Goal: Task Accomplishment & Management: Manage account settings

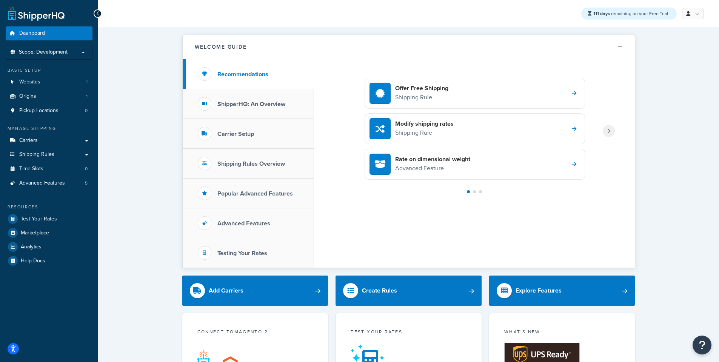
click at [247, 104] on h3 "ShipperHQ: An Overview" at bounding box center [251, 104] width 68 height 7
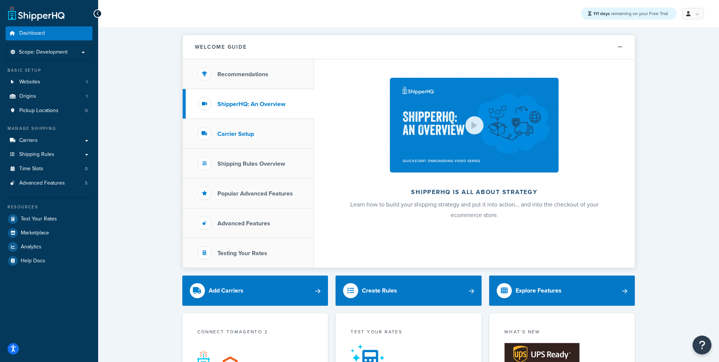
click at [237, 133] on h3 "Carrier Setup" at bounding box center [235, 134] width 37 height 7
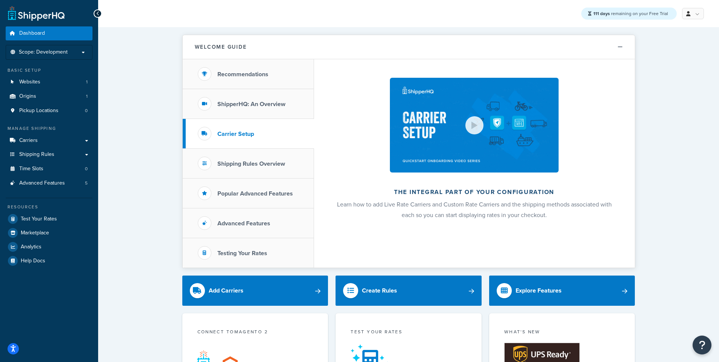
click at [452, 200] on span "Learn how to add Live Rate Carriers and Custom Rate Carriers and the shipping m…" at bounding box center [474, 209] width 275 height 19
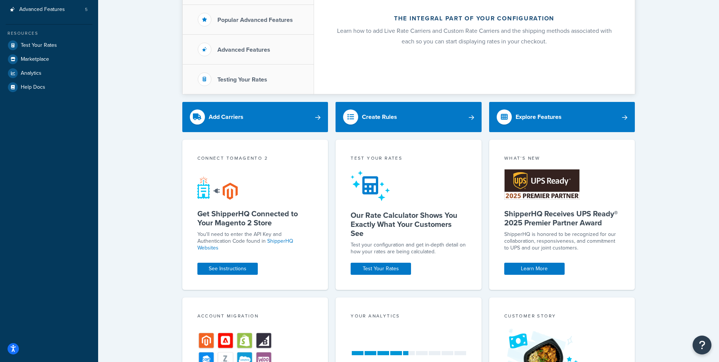
scroll to position [227, 0]
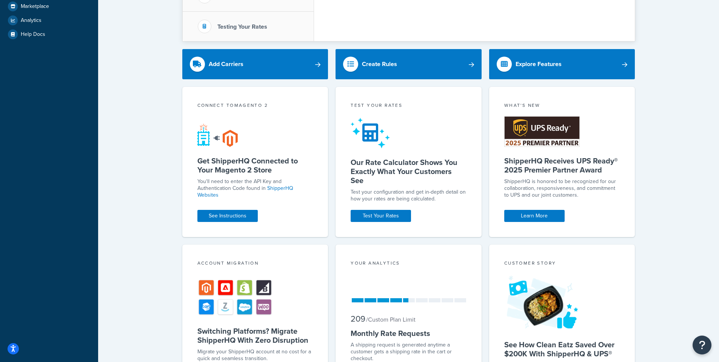
click at [220, 179] on p "You'll need to enter the API Key and Authentication Code found in ShipperHQ Web…" at bounding box center [255, 188] width 116 height 20
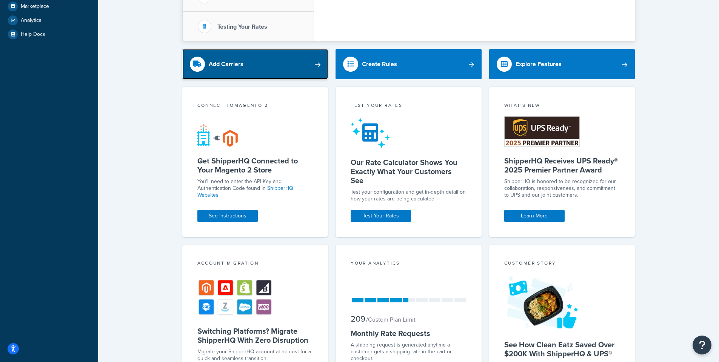
click at [241, 68] on div "Add Carriers" at bounding box center [226, 64] width 35 height 11
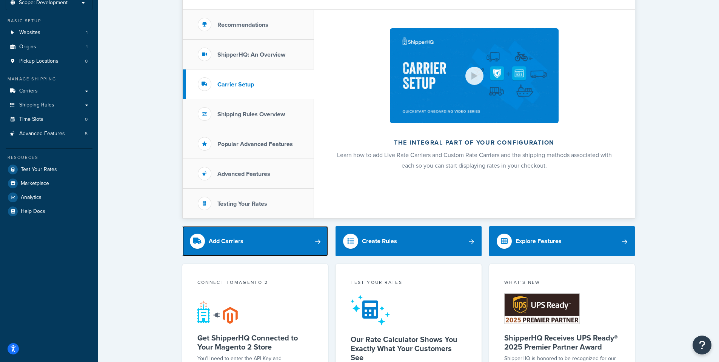
scroll to position [45, 0]
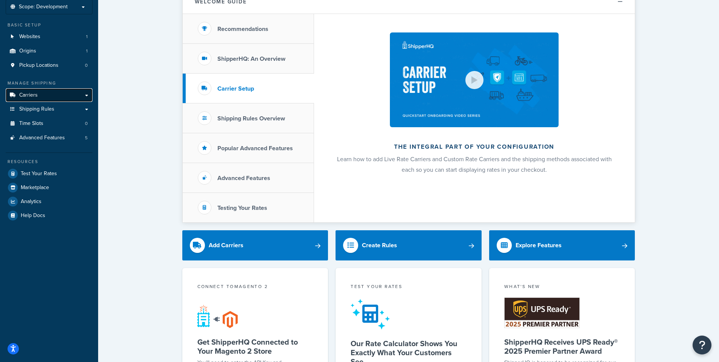
click at [60, 94] on link "Carriers" at bounding box center [49, 95] width 87 height 14
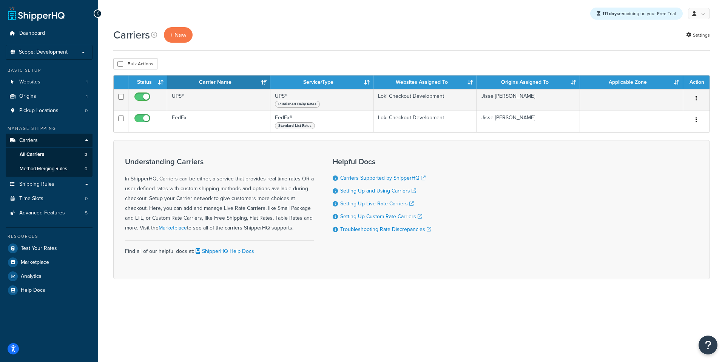
click at [382, 28] on div "Carriers + New Settings" at bounding box center [411, 34] width 596 height 15
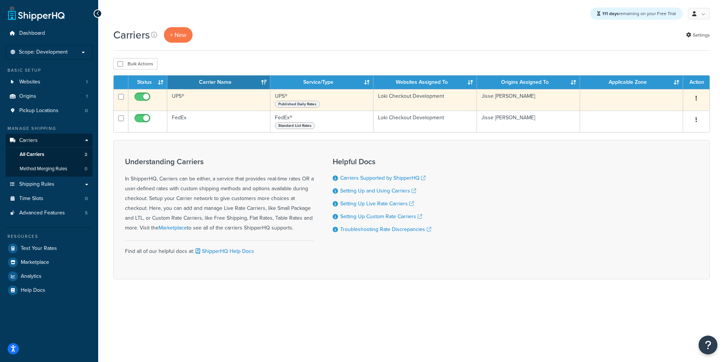
click at [700, 99] on button "button" at bounding box center [696, 98] width 11 height 12
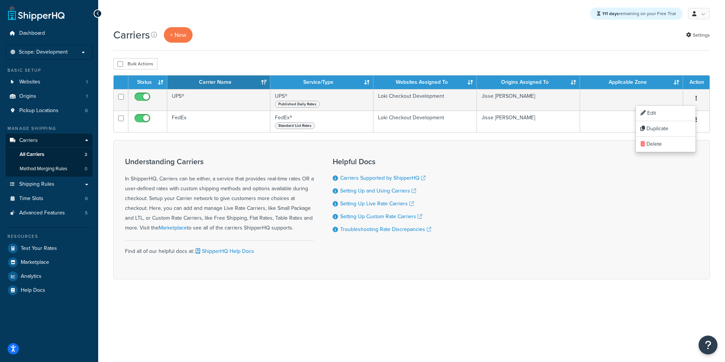
click at [368, 149] on div "Understanding Carriers In ShipperHQ, Carriers can be either, a service that pro…" at bounding box center [411, 209] width 596 height 139
click at [180, 31] on button "+ New" at bounding box center [178, 34] width 29 height 15
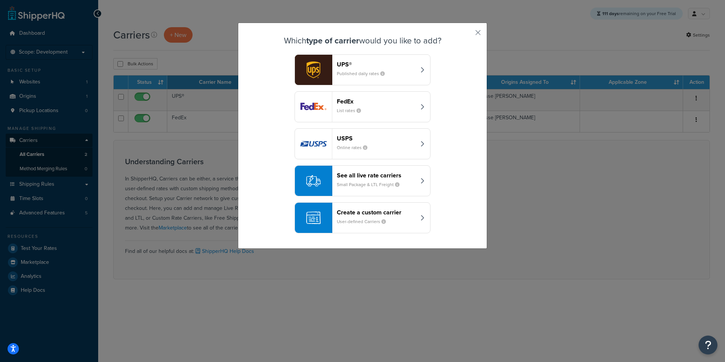
click at [358, 100] on header "FedEx" at bounding box center [376, 101] width 79 height 7
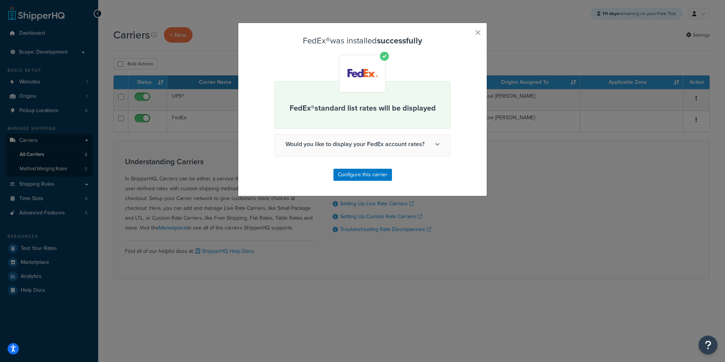
click at [381, 108] on div "FedEx® standard list rates will be displayed" at bounding box center [362, 105] width 176 height 48
click at [366, 146] on span "Would you like to display your FedEx account rates?" at bounding box center [362, 144] width 175 height 20
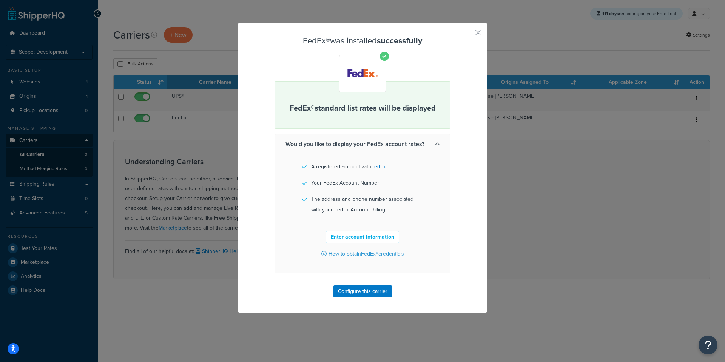
click at [367, 146] on span "Would you like to display your FedEx account rates?" at bounding box center [362, 144] width 175 height 20
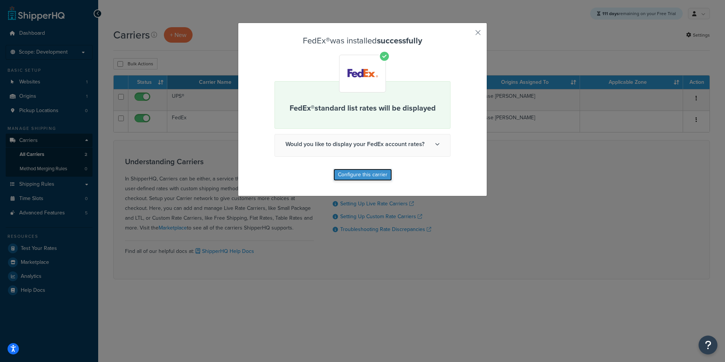
click at [371, 173] on button "Configure this carrier" at bounding box center [362, 175] width 59 height 12
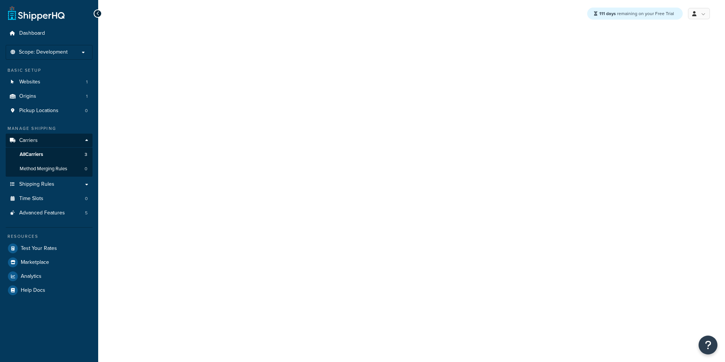
select select "fedEx"
select select "REGULAR_PICKUP"
select select "YOUR_PACKAGING"
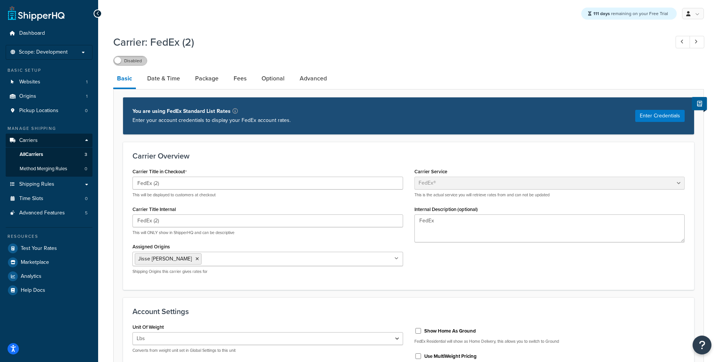
click at [128, 60] on label "Disabled" at bounding box center [130, 60] width 33 height 9
click at [31, 153] on span "All Carriers" at bounding box center [31, 154] width 23 height 6
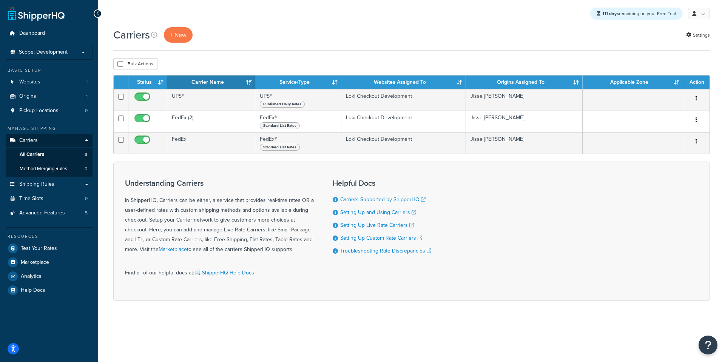
click at [290, 28] on div "Carriers + New Settings" at bounding box center [411, 34] width 596 height 15
click at [173, 202] on div "Understanding Carriers In ShipperHQ, Carriers can be either, a service that pro…" at bounding box center [219, 217] width 189 height 76
click at [39, 214] on span "Advanced Features" at bounding box center [42, 213] width 46 height 6
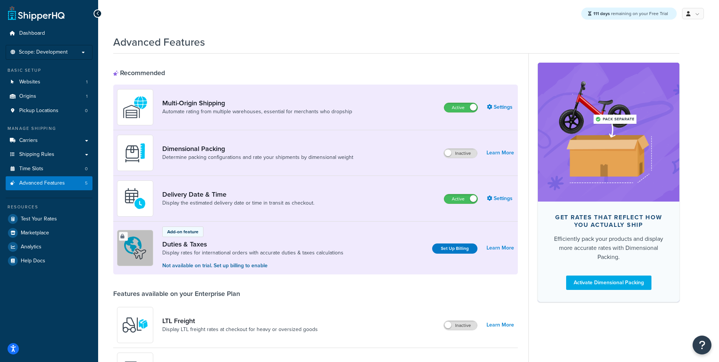
click at [28, 84] on span "Websites" at bounding box center [29, 82] width 21 height 6
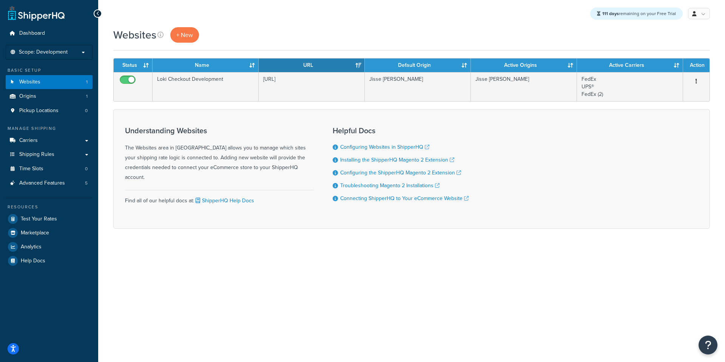
click at [382, 20] on div "111 days remaining on your Free Trial My Profile Billing Global Settings Contac…" at bounding box center [411, 13] width 627 height 27
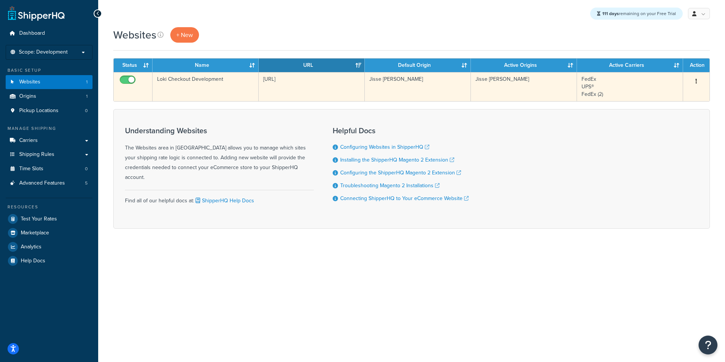
click at [695, 81] on button "button" at bounding box center [696, 82] width 11 height 12
click at [683, 98] on link "Edit" at bounding box center [666, 95] width 60 height 15
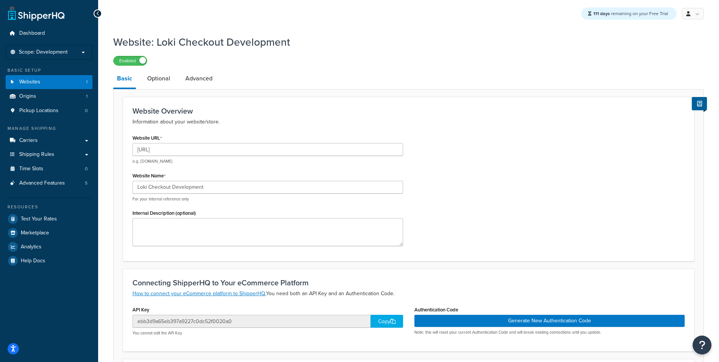
click at [422, 48] on h1 "Website: Loki Checkout Development" at bounding box center [403, 42] width 581 height 15
click at [219, 153] on input "http://m2.rigel.yr/" at bounding box center [268, 149] width 271 height 13
paste input "s://legacy.test.loki-checkout.com"
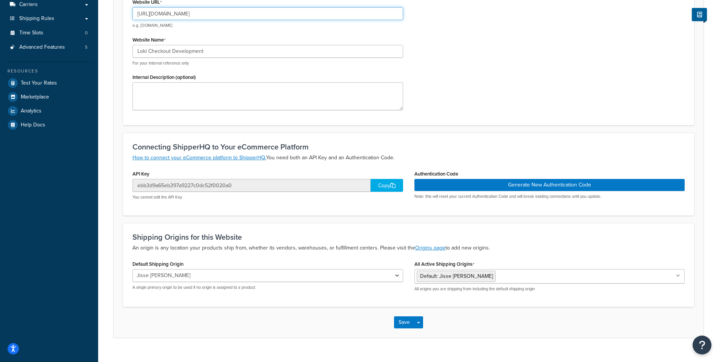
scroll to position [151, 0]
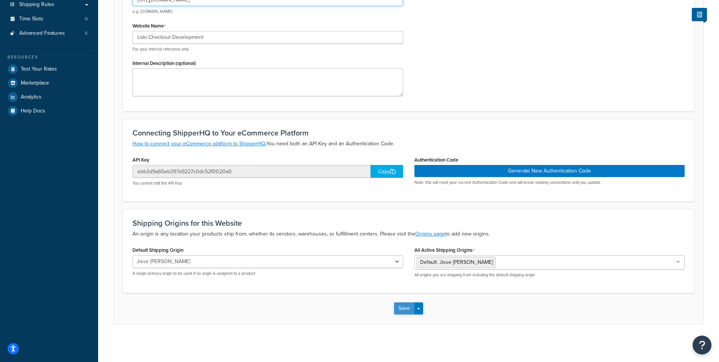
type input "[URL][DOMAIN_NAME]"
click at [405, 309] on button "Save" at bounding box center [404, 308] width 20 height 12
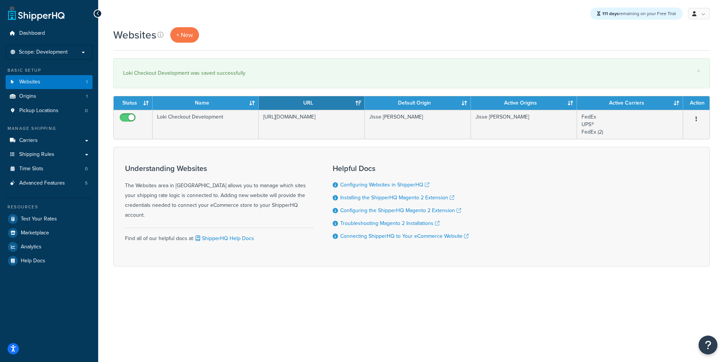
click at [333, 60] on div "× Loki Checkout Development was saved successfully" at bounding box center [411, 73] width 596 height 30
click at [366, 42] on div "Websites + New" at bounding box center [411, 34] width 596 height 15
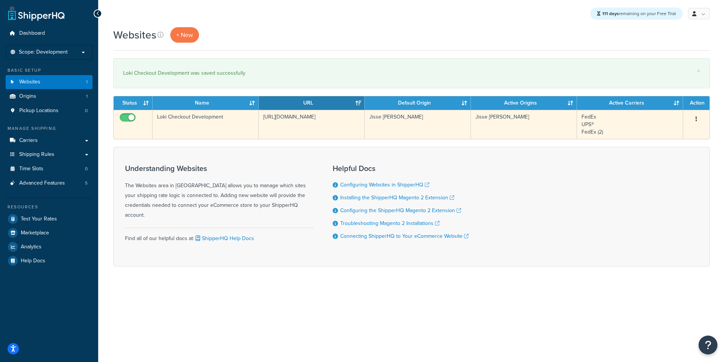
click at [698, 118] on button "button" at bounding box center [696, 119] width 11 height 12
click at [674, 136] on link "Edit" at bounding box center [666, 133] width 60 height 15
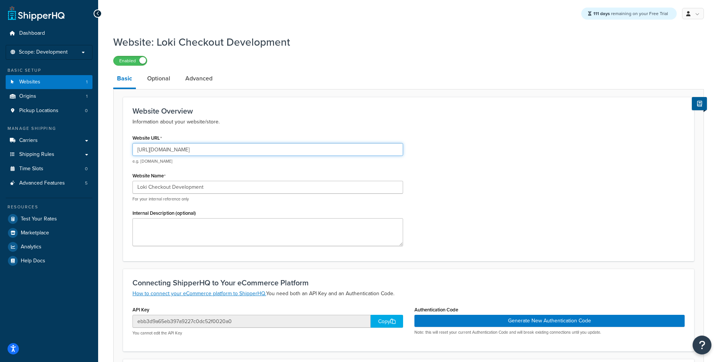
click at [248, 152] on input "[URL][DOMAIN_NAME]" at bounding box center [268, 149] width 271 height 13
drag, startPoint x: 154, startPoint y: 150, endPoint x: 136, endPoint y: 150, distance: 18.1
click at [136, 150] on input "[URL][DOMAIN_NAME]" at bounding box center [268, 149] width 271 height 13
type input "[DOMAIN_NAME]"
click at [495, 120] on p "Information about your website/store." at bounding box center [409, 121] width 552 height 9
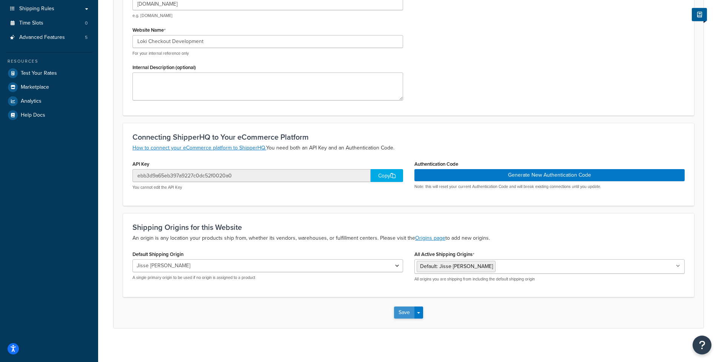
scroll to position [151, 0]
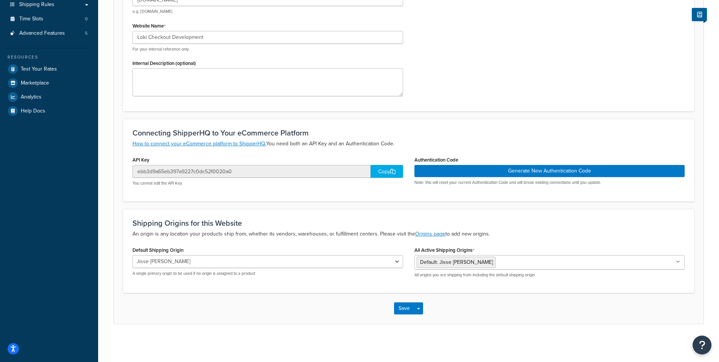
click at [333, 318] on div "Save Save Dropdown Save and Edit Save and Duplicate Save and Create New" at bounding box center [409, 308] width 590 height 31
click at [364, 306] on div "Save Save Dropdown Save and Edit Save and Duplicate Save and Create New" at bounding box center [409, 308] width 590 height 31
click at [404, 309] on button "Save" at bounding box center [404, 308] width 20 height 12
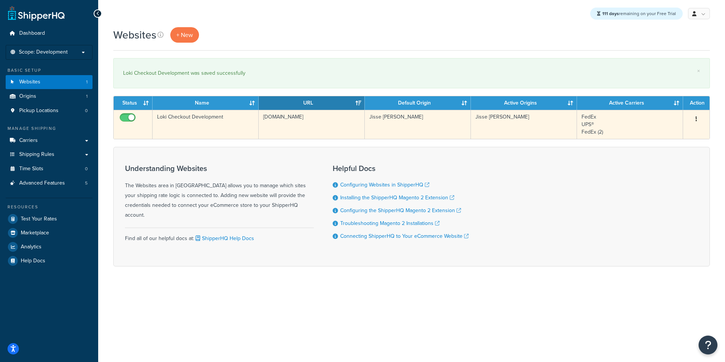
click at [697, 117] on button "button" at bounding box center [696, 119] width 11 height 12
click at [678, 132] on link "Edit" at bounding box center [666, 133] width 60 height 15
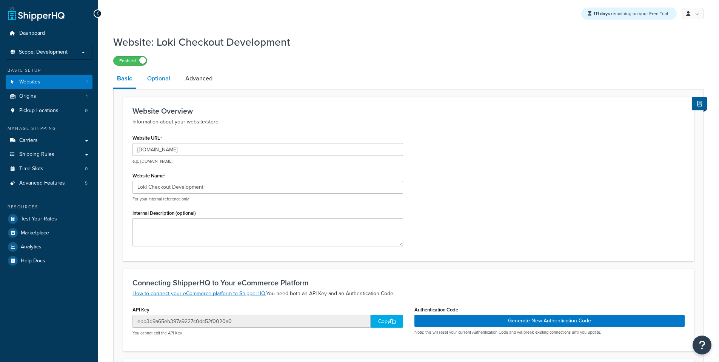
click at [161, 80] on link "Optional" at bounding box center [158, 78] width 31 height 18
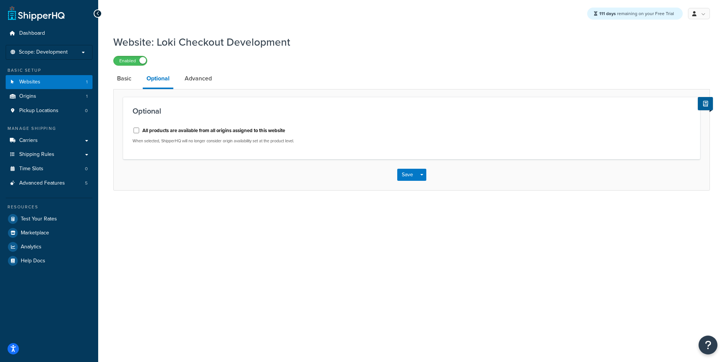
click at [238, 129] on label "All products are available from all origins assigned to this website" at bounding box center [213, 130] width 143 height 7
click at [140, 129] on input "All products are available from all origins assigned to this website" at bounding box center [137, 131] width 8 height 6
checkbox input "true"
click at [409, 174] on button "Save" at bounding box center [407, 175] width 20 height 12
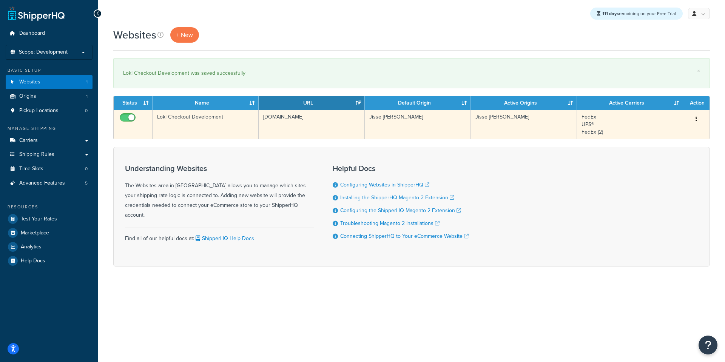
click at [695, 119] on icon "button" at bounding box center [696, 118] width 2 height 5
click at [688, 128] on link "Edit" at bounding box center [666, 133] width 60 height 15
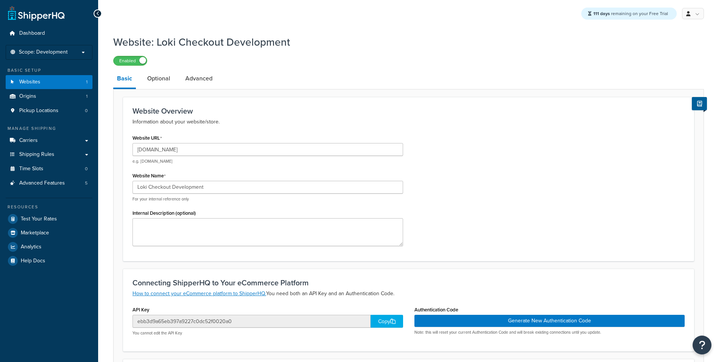
click at [174, 77] on li "Optional" at bounding box center [162, 78] width 38 height 18
click at [170, 78] on link "Optional" at bounding box center [158, 78] width 31 height 18
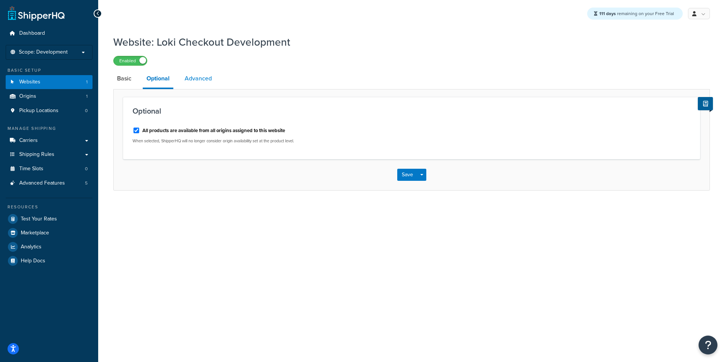
click at [193, 80] on link "Advanced" at bounding box center [198, 78] width 35 height 18
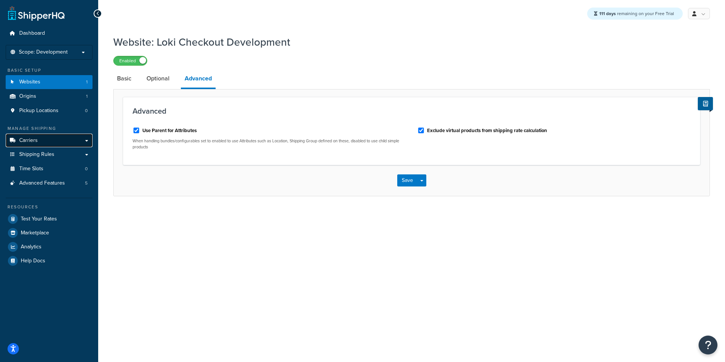
click at [32, 141] on span "Carriers" at bounding box center [28, 140] width 18 height 6
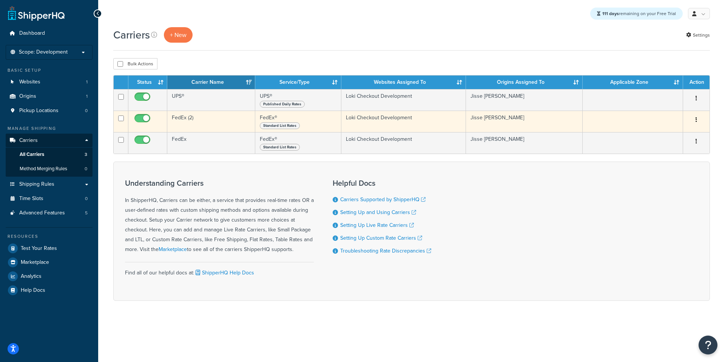
click at [700, 117] on button "button" at bounding box center [696, 120] width 11 height 12
click at [669, 163] on link "Delete" at bounding box center [666, 166] width 60 height 15
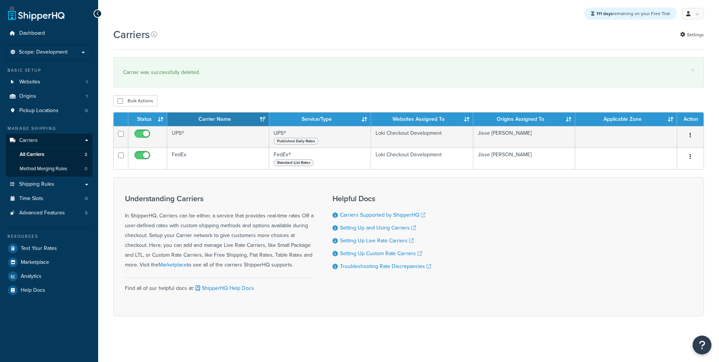
click at [277, 57] on div "Carriers Settings × Carrier was successfully deleted. Bulk Actions Duplicate [G…" at bounding box center [408, 185] width 621 height 316
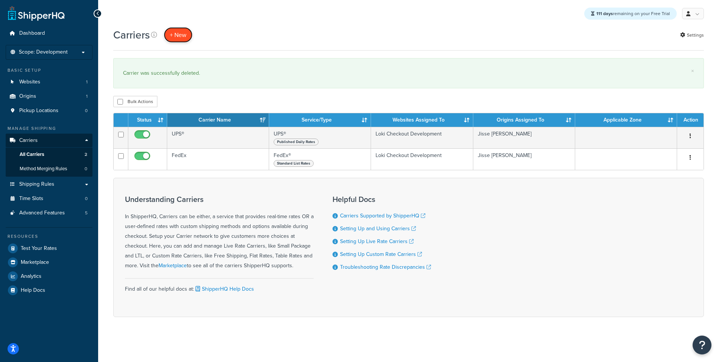
click at [180, 40] on button "+ New" at bounding box center [178, 34] width 29 height 15
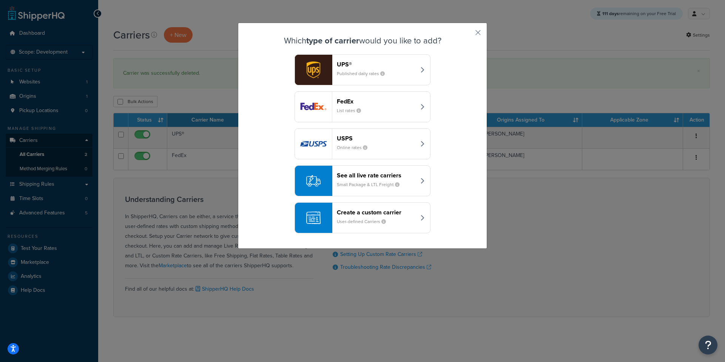
click at [355, 142] on div "USPS Online rates" at bounding box center [376, 144] width 79 height 18
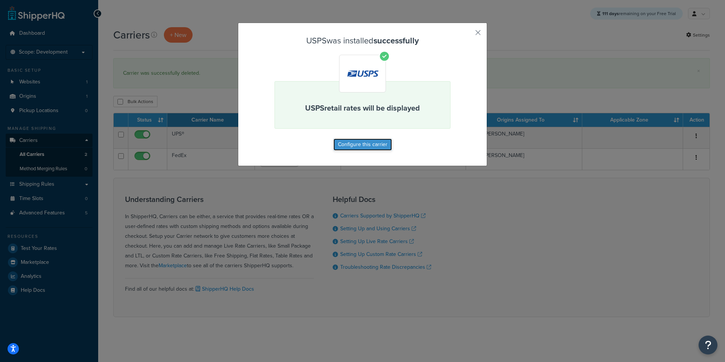
click at [357, 142] on button "Configure this carrier" at bounding box center [362, 145] width 59 height 12
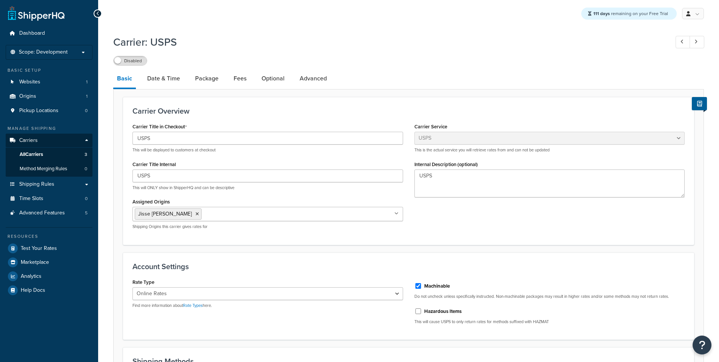
select select "usps"
select select "ONLINE"
click at [132, 59] on label "Disabled" at bounding box center [130, 60] width 33 height 9
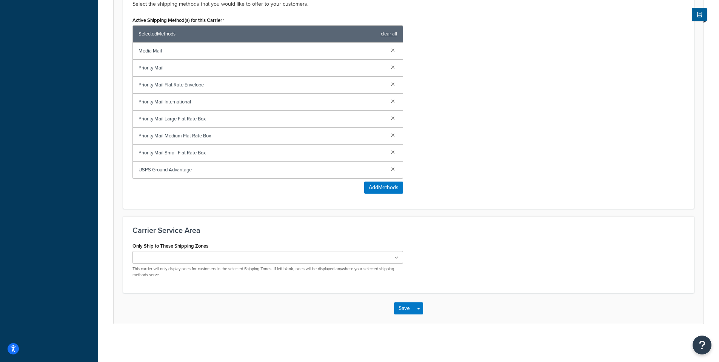
scroll to position [369, 0]
click at [398, 304] on button "Save" at bounding box center [404, 308] width 20 height 12
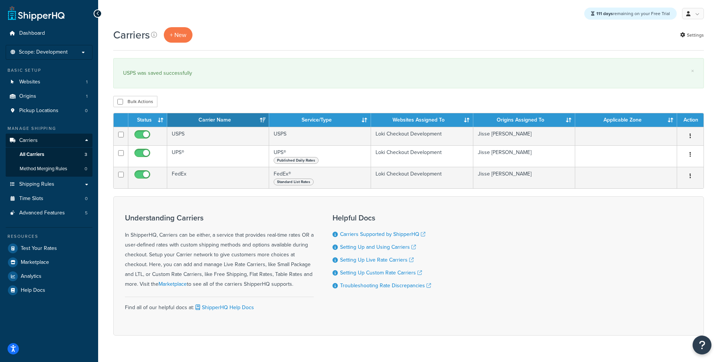
click at [408, 42] on div "Carriers + New Settings" at bounding box center [408, 34] width 591 height 15
click at [418, 102] on div "Bulk Actions Duplicate [GEOGRAPHIC_DATA]" at bounding box center [408, 101] width 591 height 11
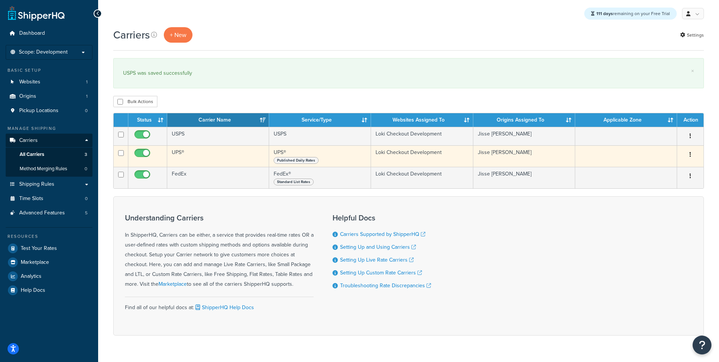
click at [225, 158] on td "UPS®" at bounding box center [218, 156] width 102 height 22
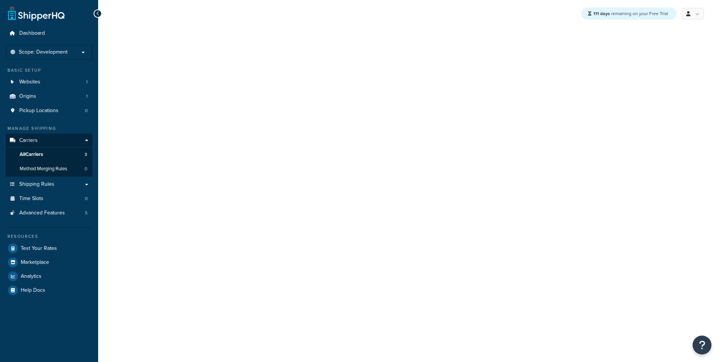
select select "ups"
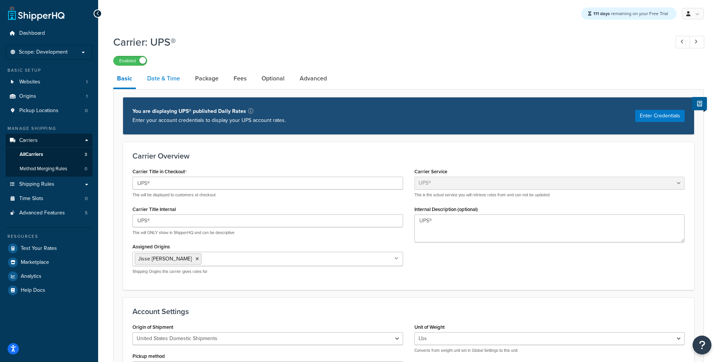
click at [173, 82] on link "Date & Time" at bounding box center [163, 78] width 40 height 18
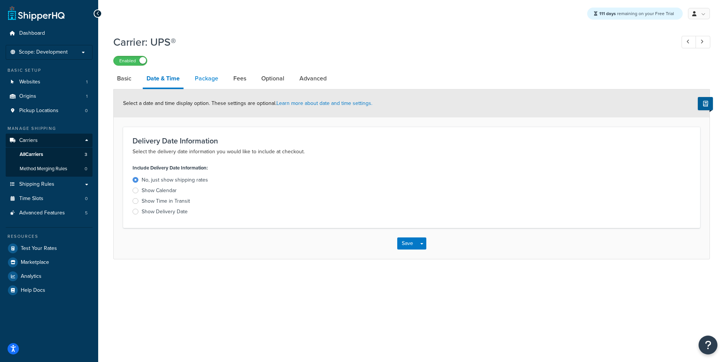
click at [204, 83] on link "Package" at bounding box center [206, 78] width 31 height 18
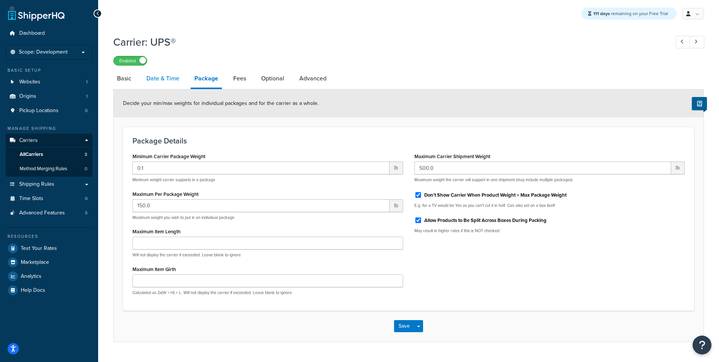
click at [161, 83] on link "Date & Time" at bounding box center [163, 78] width 40 height 18
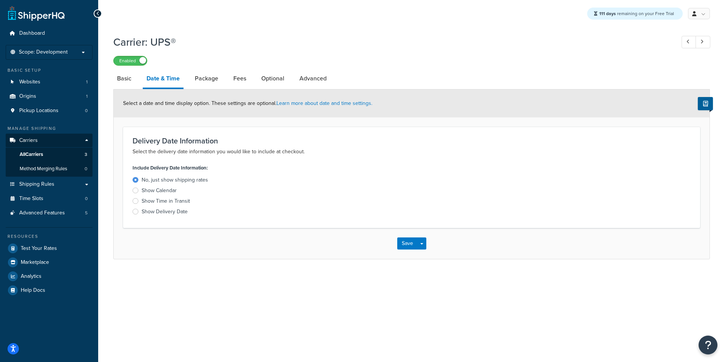
click at [162, 191] on div "Show Calendar" at bounding box center [159, 191] width 35 height 8
click at [0, 0] on input "Show Calendar" at bounding box center [0, 0] width 0 height 0
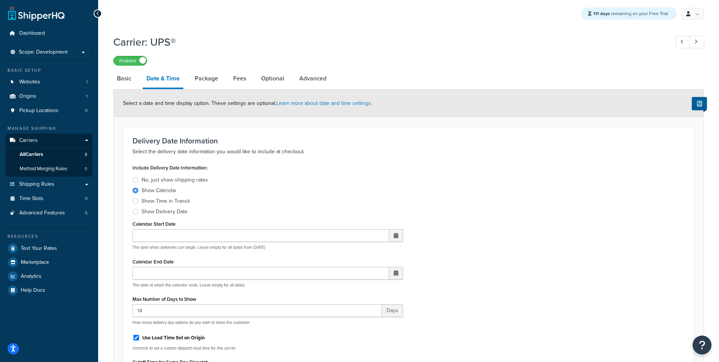
click at [165, 176] on div "Include Delivery Date Information: No, just show shipping rates Show Calendar S…" at bounding box center [268, 188] width 271 height 53
click at [165, 178] on div "No, just show shipping rates" at bounding box center [175, 180] width 66 height 8
click at [0, 0] on input "No, just show shipping rates" at bounding box center [0, 0] width 0 height 0
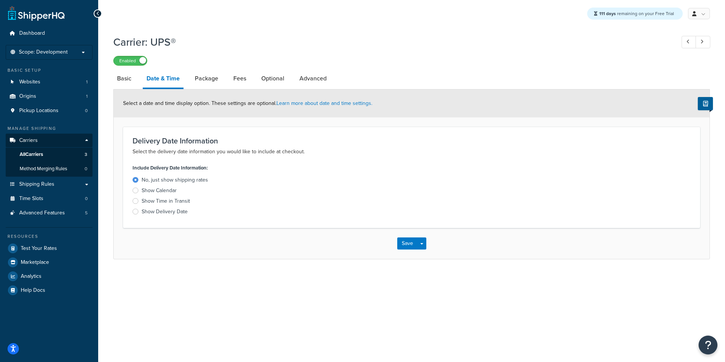
click at [195, 152] on p "Select the delivery date information you would like to include at checkout." at bounding box center [412, 151] width 558 height 9
click at [213, 80] on link "Package" at bounding box center [206, 78] width 31 height 18
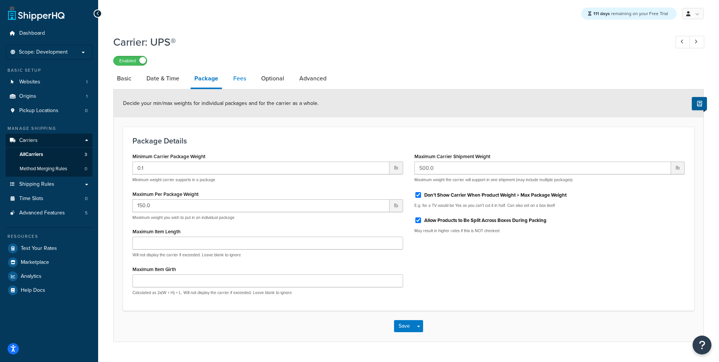
click at [234, 80] on link "Fees" at bounding box center [240, 78] width 20 height 18
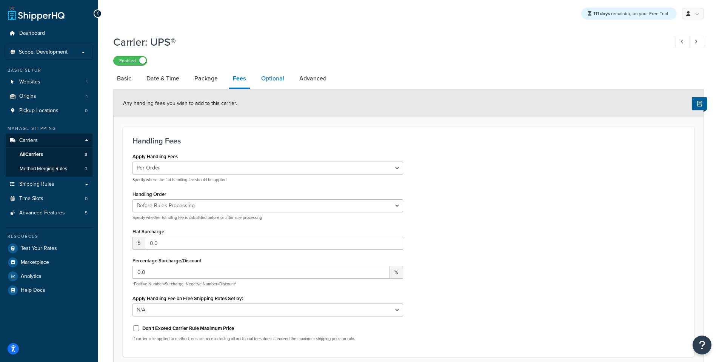
click at [279, 77] on link "Optional" at bounding box center [272, 78] width 31 height 18
select select "business"
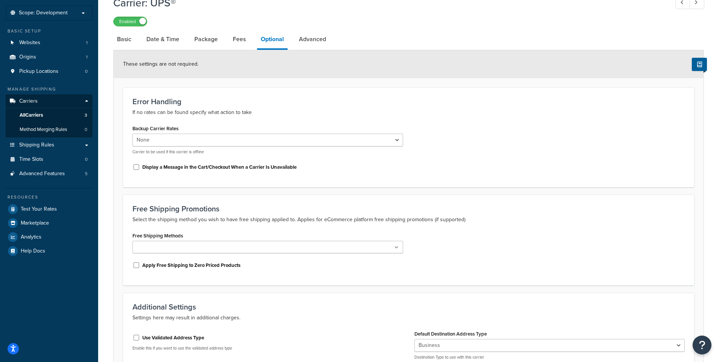
scroll to position [32, 0]
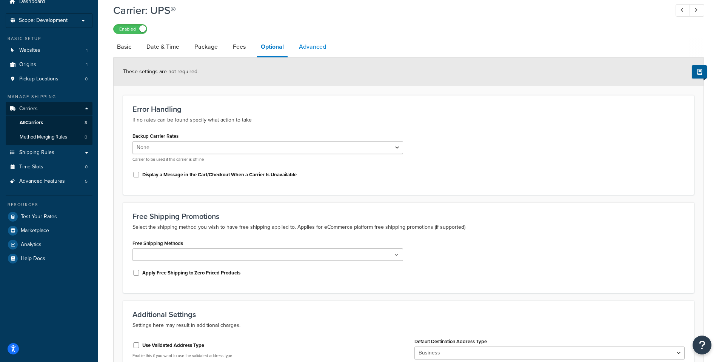
click at [320, 52] on link "Advanced" at bounding box center [312, 47] width 35 height 18
select select "false"
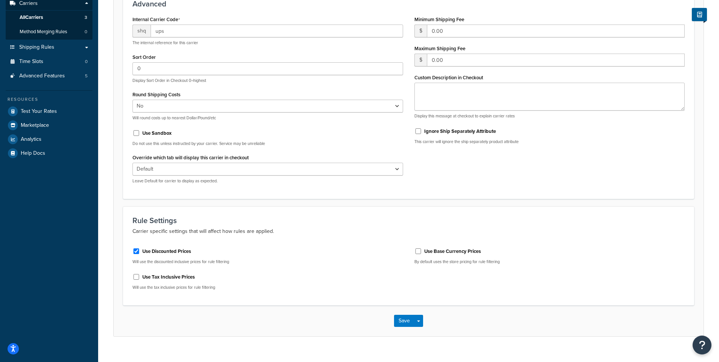
scroll to position [150, 0]
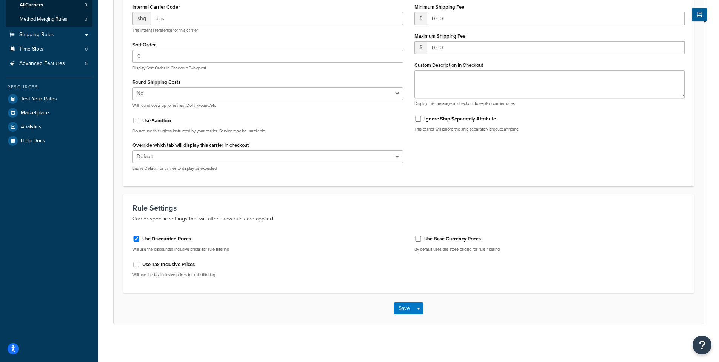
click at [37, 174] on div "Dashboard Scope: Development Basic Setup Websites 1 Origins 1 Pickup Locations …" at bounding box center [49, 107] width 98 height 512
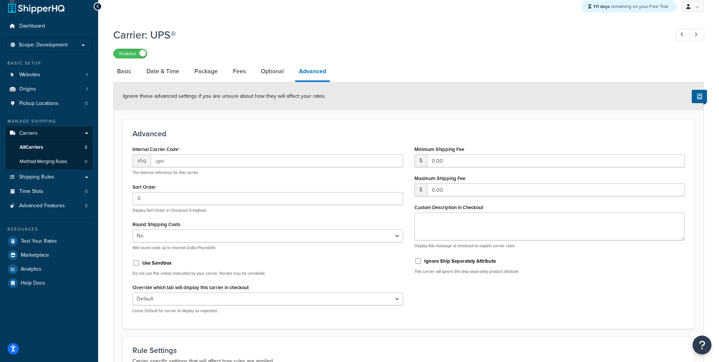
scroll to position [0, 0]
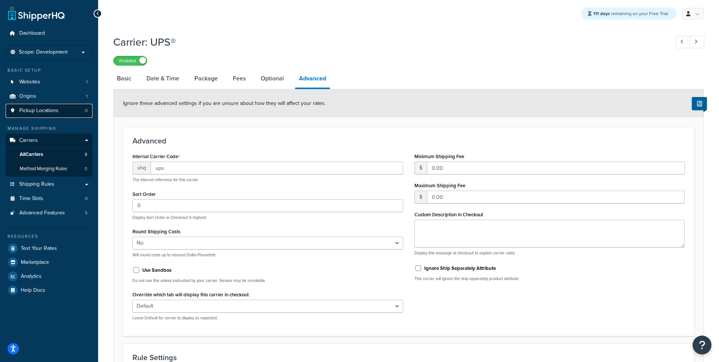
click at [40, 109] on span "Pickup Locations" at bounding box center [38, 111] width 39 height 6
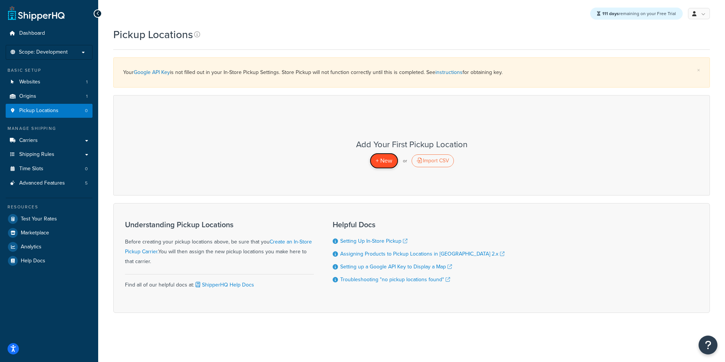
click at [379, 160] on span "+ New" at bounding box center [384, 160] width 17 height 9
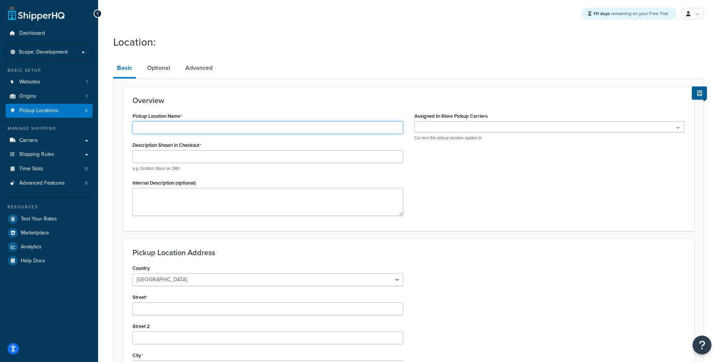
click at [196, 131] on input "Pickup Location Name" at bounding box center [268, 127] width 271 height 13
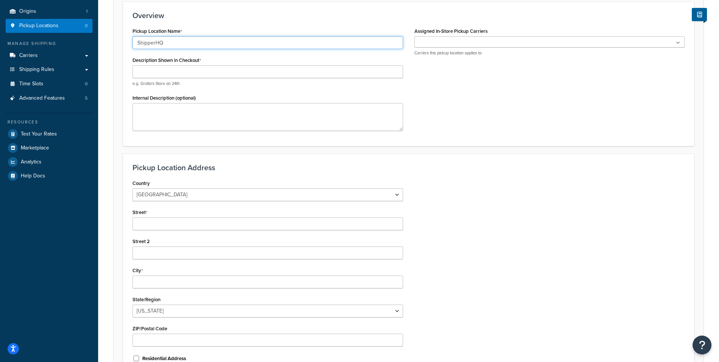
scroll to position [45, 0]
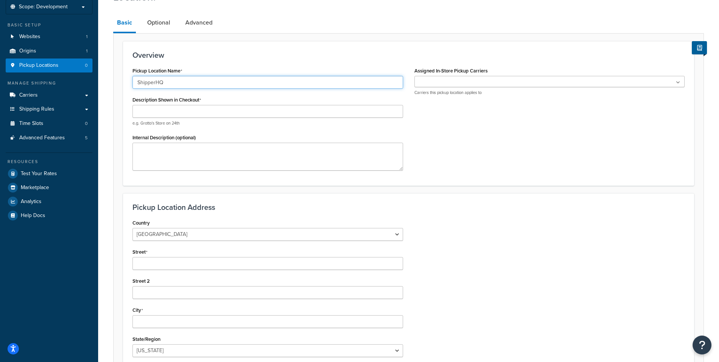
type input "ShipperHQ"
click at [183, 113] on input "Description Shown in Checkout" at bounding box center [268, 111] width 271 height 13
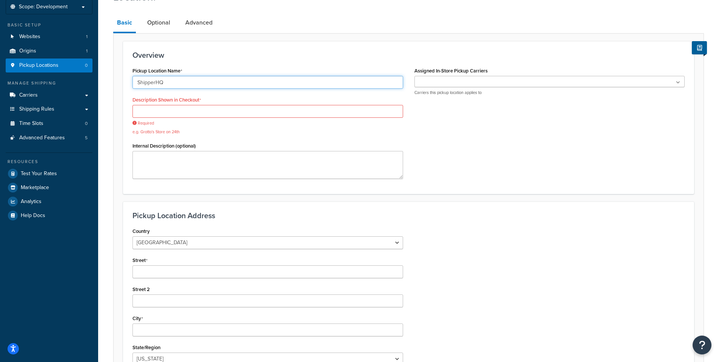
click at [175, 83] on input "ShipperHQ" at bounding box center [268, 82] width 271 height 13
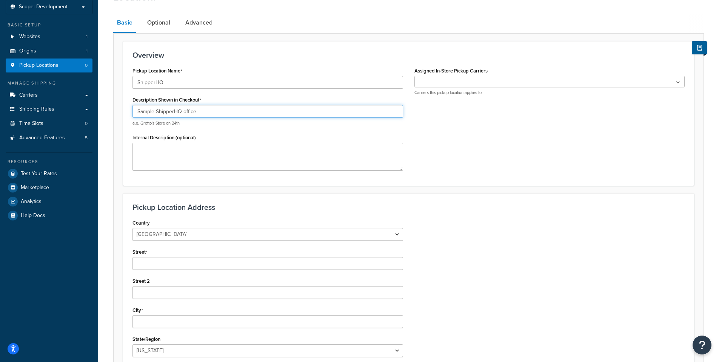
type input "Sample ShipperHQ office"
click at [175, 83] on input "ShipperHQ" at bounding box center [268, 82] width 271 height 13
click at [175, 83] on input "ShipperHQ Sample" at bounding box center [268, 82] width 271 height 13
type input "ShipperHQ Sample"
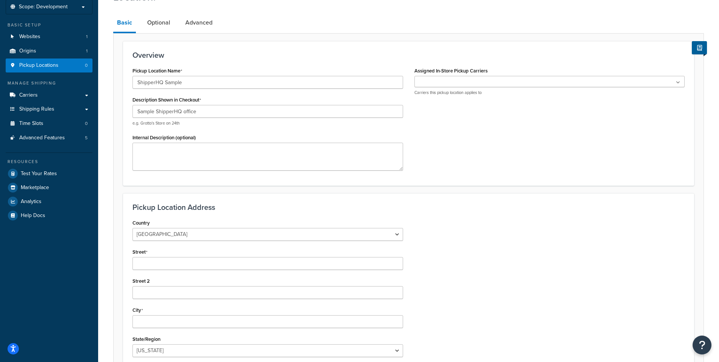
click at [524, 79] on ul at bounding box center [550, 81] width 271 height 11
click at [433, 130] on div "Pickup Location Name ShipperHQ Sample Description Shown in Checkout Sample Ship…" at bounding box center [409, 120] width 564 height 111
click at [443, 86] on ul at bounding box center [550, 81] width 271 height 11
click at [454, 162] on div "Pickup Location Name ShipperHQ Sample Description Shown in Checkout Sample Ship…" at bounding box center [409, 120] width 564 height 111
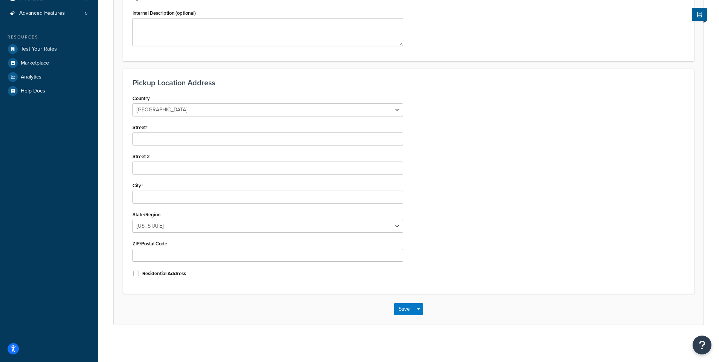
scroll to position [171, 0]
click at [160, 136] on input "Street" at bounding box center [268, 138] width 271 height 13
paste input "4801 Southwest Parkway"
type input "4801 Southwest Parkway"
click at [182, 164] on input "Street 2" at bounding box center [268, 167] width 271 height 13
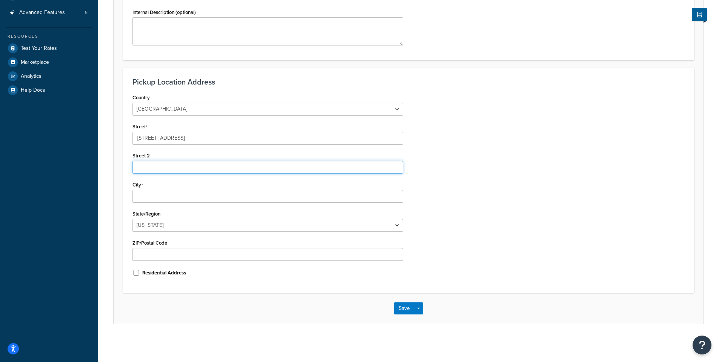
paste input "Building 2, Suite 240"
type input "Building 2, Suite 240"
click at [162, 191] on input "City" at bounding box center [268, 196] width 271 height 13
type input "Austin"
select select "43"
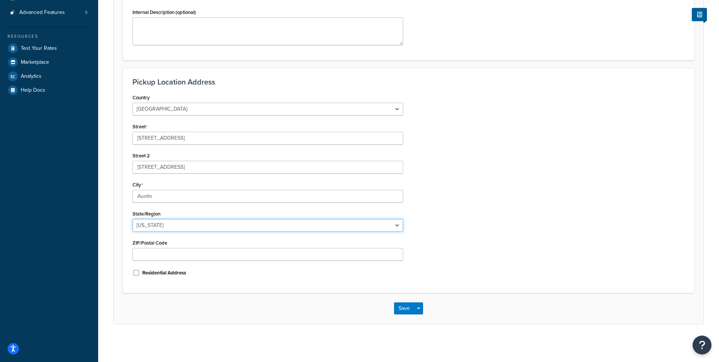
click at [133, 219] on select "Alabama Alaska American Samoa Arizona Arkansas Armed Forces Americas Armed Forc…" at bounding box center [268, 225] width 271 height 13
click at [88, 213] on div "Dashboard Scope: Development Basic Setup Websites 1 Origins 1 Pickup Locations …" at bounding box center [49, 95] width 98 height 533
click at [152, 255] on input "ZIP/Postal Code" at bounding box center [268, 254] width 271 height 13
paste input "78735"
type input "78735"
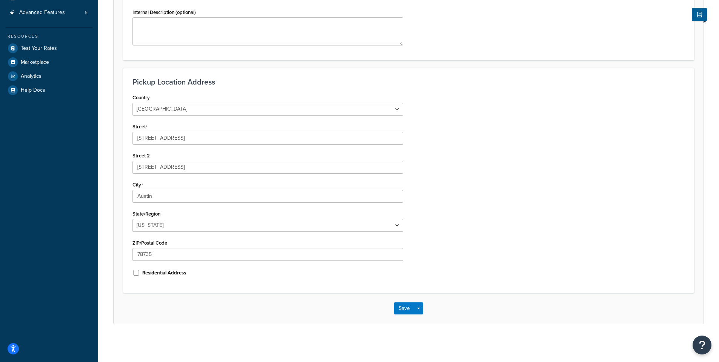
click at [321, 304] on div "Save Save Dropdown Save and Edit Save and Duplicate Save and Create New" at bounding box center [409, 308] width 590 height 31
click at [406, 307] on button "Save" at bounding box center [404, 308] width 20 height 12
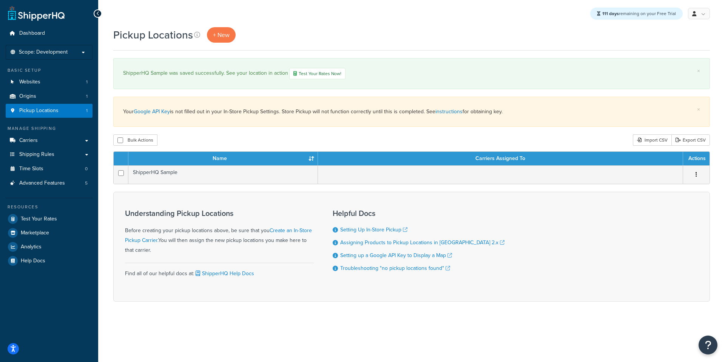
click at [223, 122] on div "× Your Google API Key is not filled out in your In-Store Pickup Settings. Store…" at bounding box center [411, 112] width 596 height 30
click at [228, 120] on div "× Your Google API Key is not filled out in your In-Store Pickup Settings. Store…" at bounding box center [411, 112] width 596 height 30
click at [274, 127] on div "Pickup Locations + New × ShipperHQ Sample was saved successfully. See your loca…" at bounding box center [411, 177] width 627 height 301
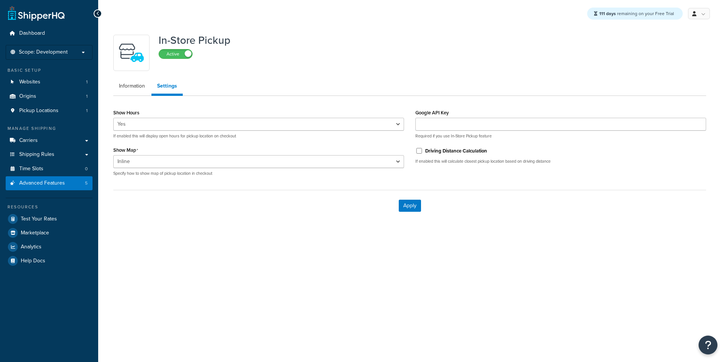
select select "inline"
click at [240, 234] on div "In-Store Pickup Active Information Settings Show Hours Yes No If enabled this w…" at bounding box center [411, 133] width 627 height 213
click at [323, 67] on div "In-Store Pickup Active" at bounding box center [409, 53] width 593 height 36
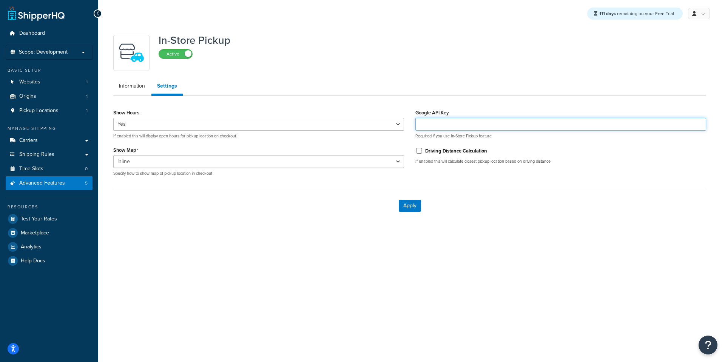
click at [427, 120] on input "Google API Key" at bounding box center [560, 124] width 291 height 13
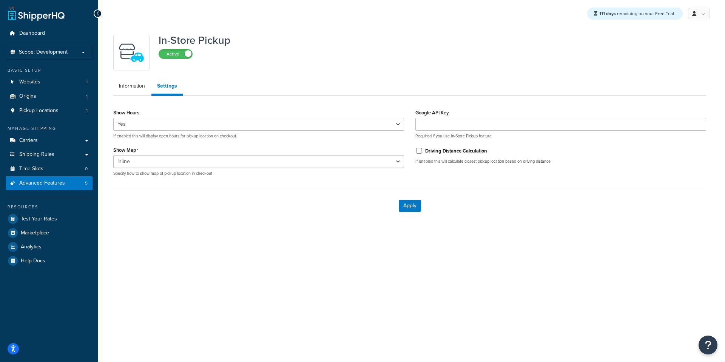
click at [426, 64] on div "In-Store Pickup Active" at bounding box center [409, 53] width 593 height 36
click at [471, 31] on div "In-Store Pickup Active Information Settings Show Hours Yes No If enabled this w…" at bounding box center [410, 124] width 604 height 194
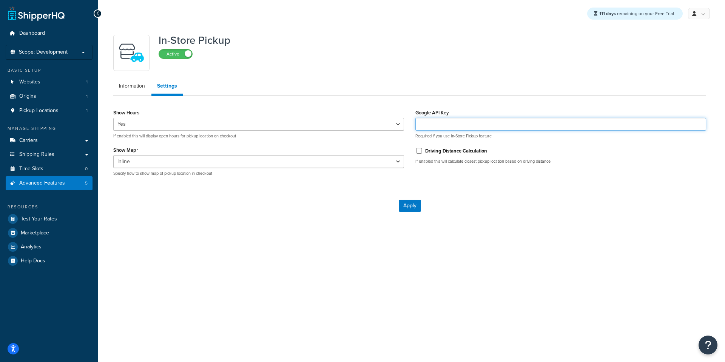
click at [479, 126] on input "Google API Key" at bounding box center [560, 124] width 291 height 13
paste input "AIzaSyAnfzDFnhVCkk-WjIxm_BqJRAjBK6WGUSs"
type input "AIzaSyAnfzDFnhVCkk-WjIxm_BqJRAjBK6WGUSs"
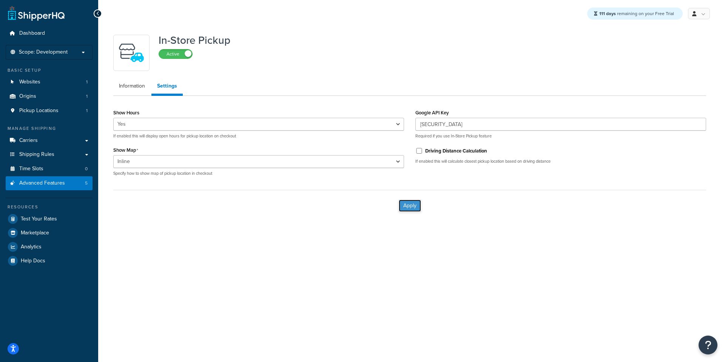
click at [414, 208] on button "Apply" at bounding box center [410, 206] width 22 height 12
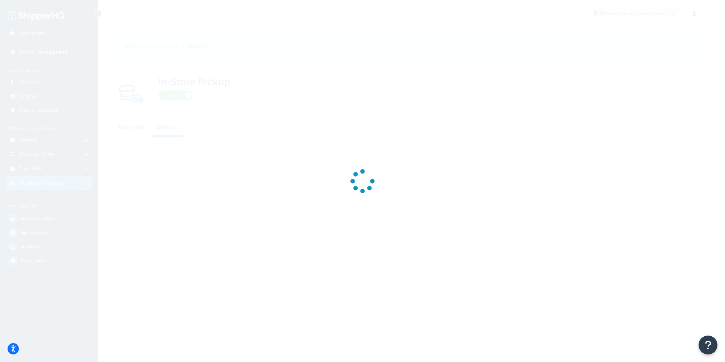
select select "inline"
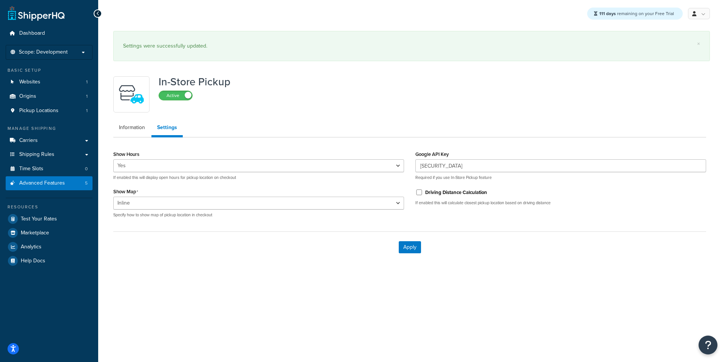
click at [295, 57] on div "× Settings were successfully updated." at bounding box center [411, 46] width 596 height 30
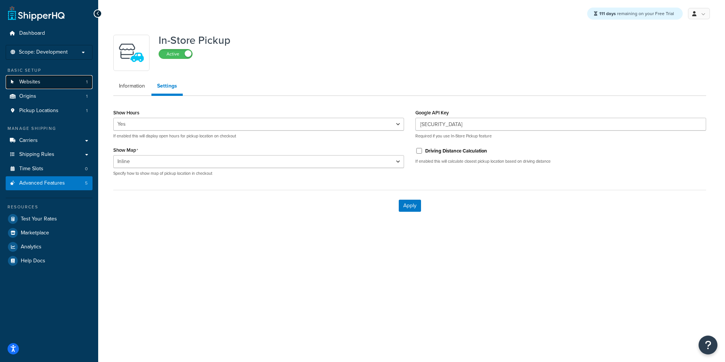
click at [35, 81] on span "Websites" at bounding box center [29, 82] width 21 height 6
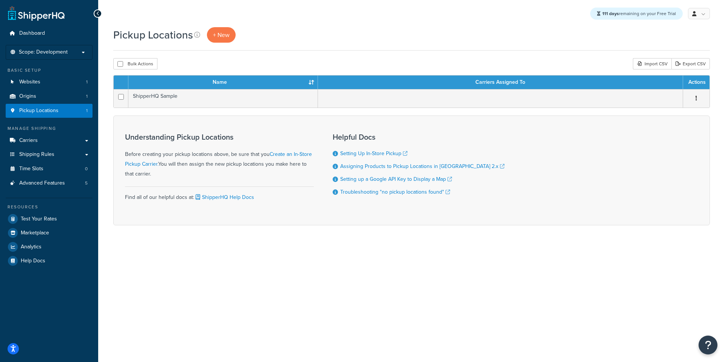
click at [310, 33] on div "Pickup Locations + New" at bounding box center [411, 34] width 596 height 15
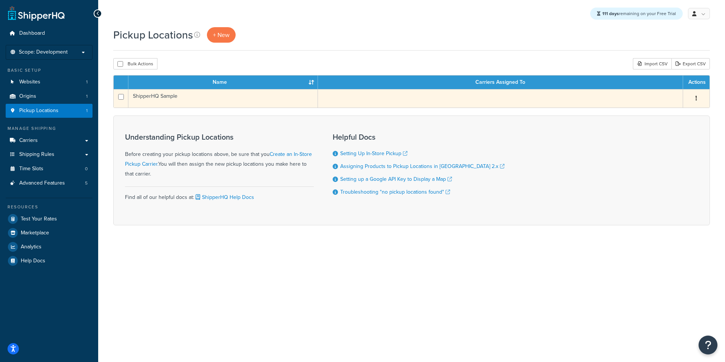
click at [167, 96] on td "ShipperHQ Sample" at bounding box center [223, 98] width 190 height 18
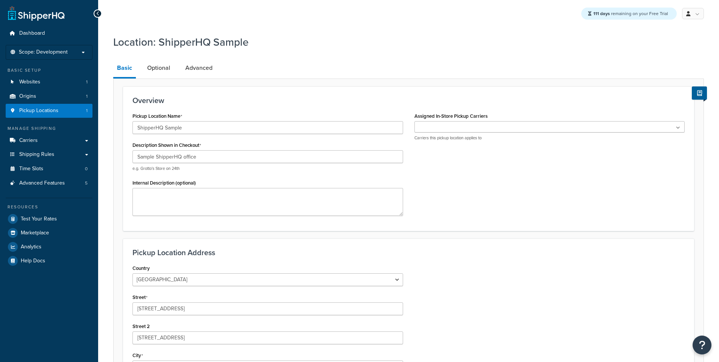
select select "43"
click at [438, 124] on ul at bounding box center [550, 126] width 271 height 11
click at [432, 123] on ul at bounding box center [550, 126] width 271 height 11
click at [430, 93] on div "Overview Pickup Location Name ShipperHQ Sample Description Shown in Checkout Sa…" at bounding box center [408, 158] width 571 height 144
click at [429, 125] on ul at bounding box center [550, 126] width 271 height 11
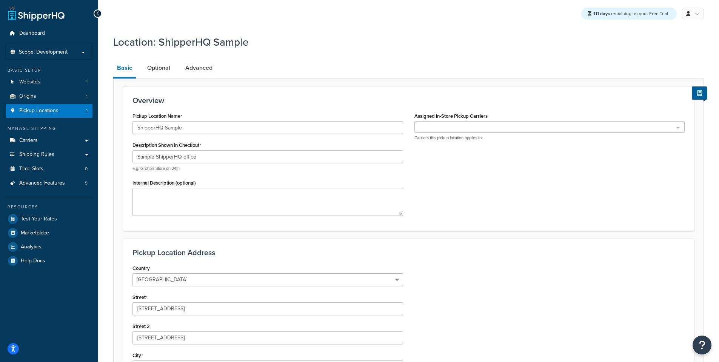
click at [431, 82] on div "Overview Pickup Location Name ShipperHQ Sample Description Shown in Checkout Sa…" at bounding box center [408, 287] width 591 height 416
click at [237, 57] on div "Location: ShipperHQ Sample Basic Optional Advanced Overview Pickup Location Nam…" at bounding box center [408, 263] width 591 height 464
click at [163, 70] on link "Optional" at bounding box center [158, 68] width 31 height 18
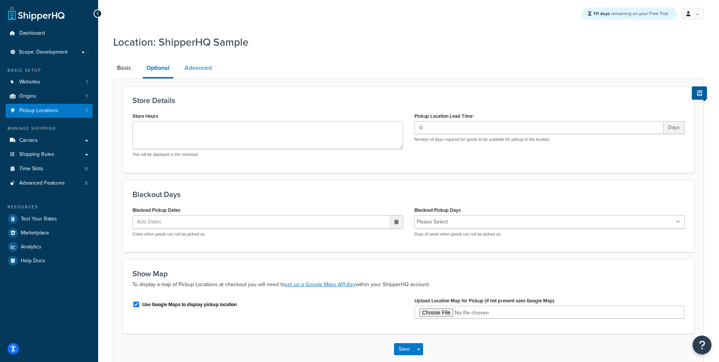
click at [203, 69] on link "Advanced" at bounding box center [198, 68] width 35 height 18
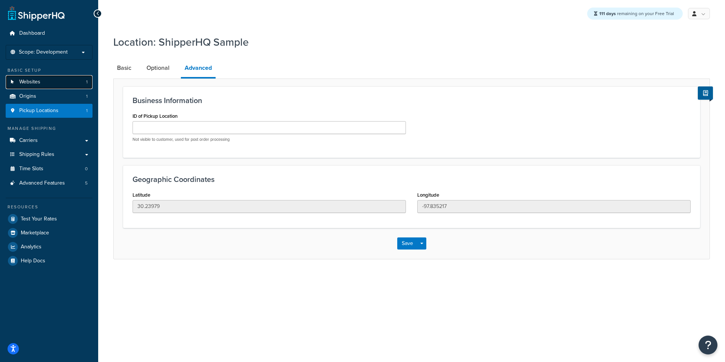
click at [42, 82] on link "Websites 1" at bounding box center [49, 82] width 87 height 14
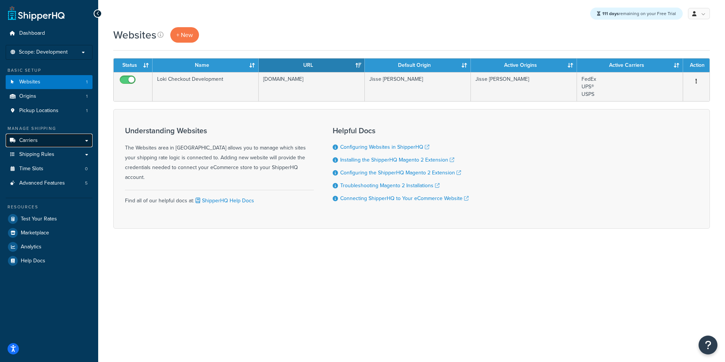
click at [32, 142] on span "Carriers" at bounding box center [28, 140] width 18 height 6
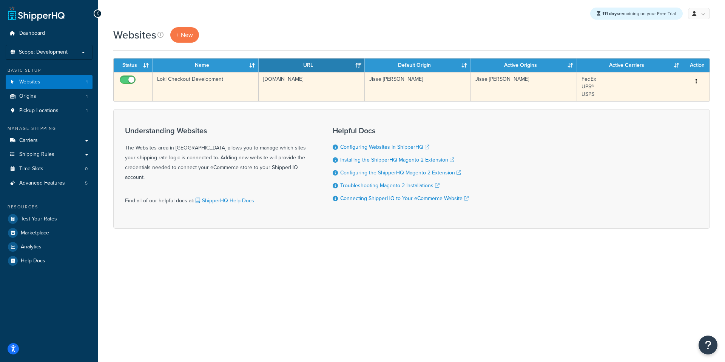
click at [609, 82] on td "FedEx UPS® USPS" at bounding box center [630, 86] width 106 height 29
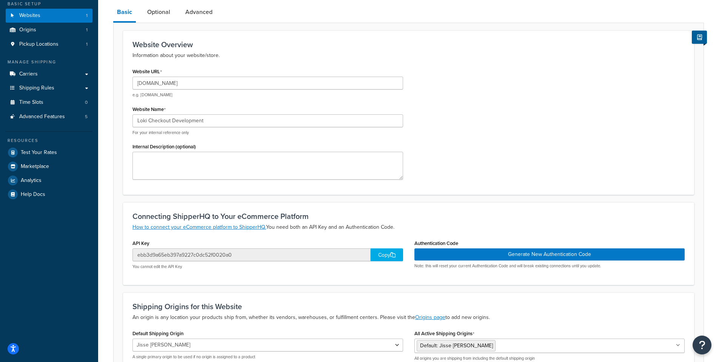
scroll to position [151, 0]
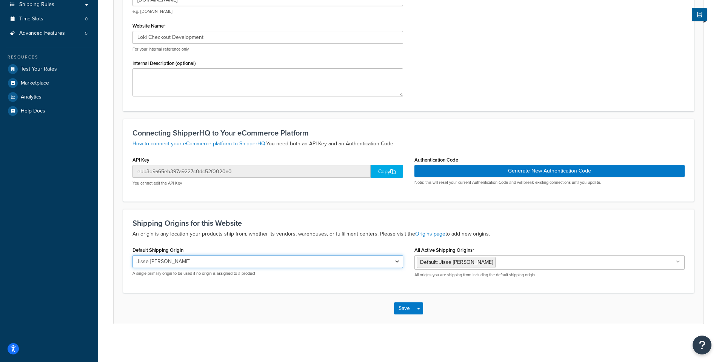
click at [199, 262] on select "Jisse [PERSON_NAME]" at bounding box center [268, 261] width 271 height 13
click at [196, 294] on div "Save Save Dropdown Save and Edit Save and Duplicate Save and Create New" at bounding box center [409, 308] width 590 height 31
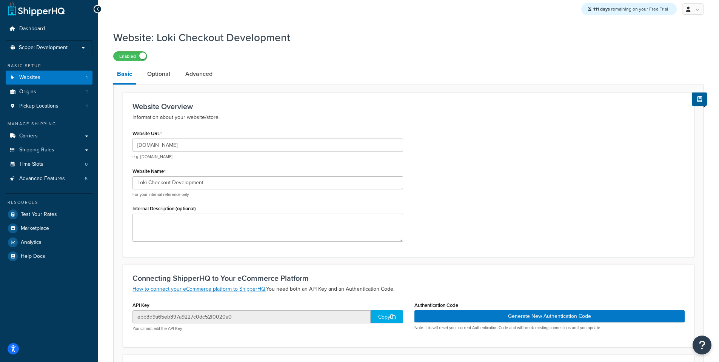
scroll to position [0, 0]
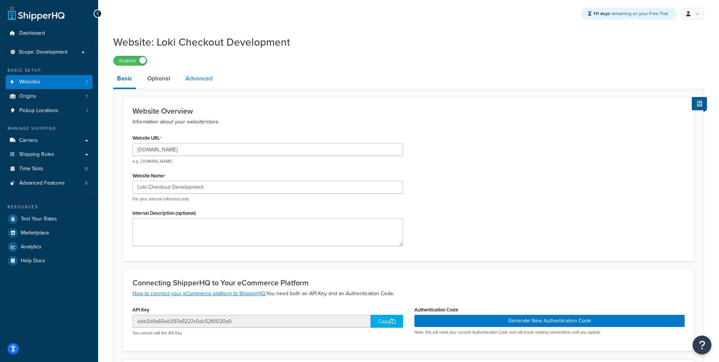
click at [200, 85] on link "Advanced" at bounding box center [199, 78] width 35 height 18
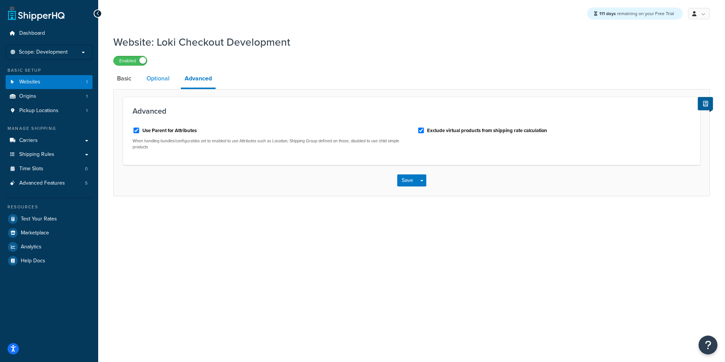
click at [153, 82] on link "Optional" at bounding box center [158, 78] width 31 height 18
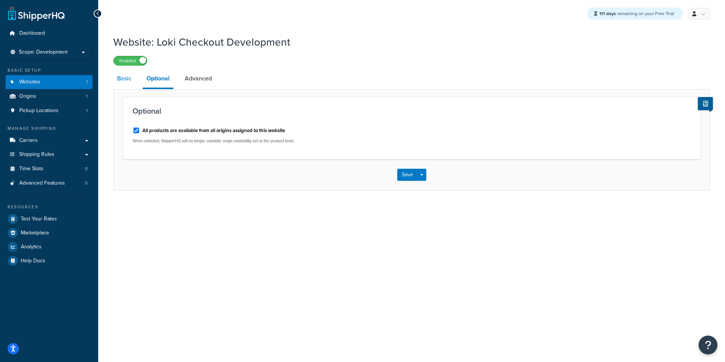
click at [119, 82] on link "Basic" at bounding box center [124, 78] width 22 height 18
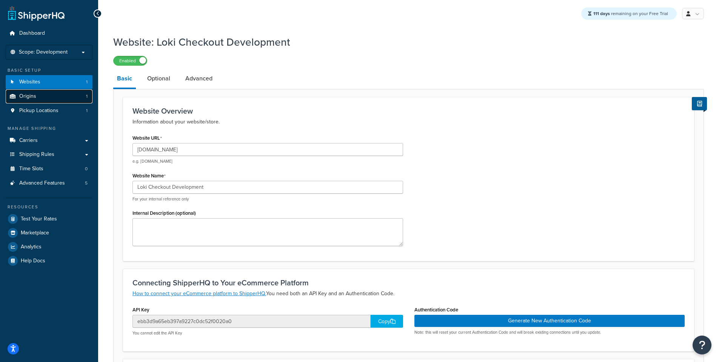
click at [34, 99] on span "Origins" at bounding box center [27, 96] width 17 height 6
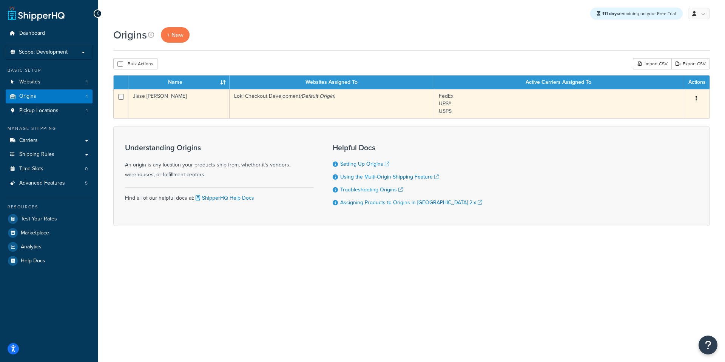
click at [574, 101] on td "FedEx UPS® USPS" at bounding box center [558, 103] width 249 height 29
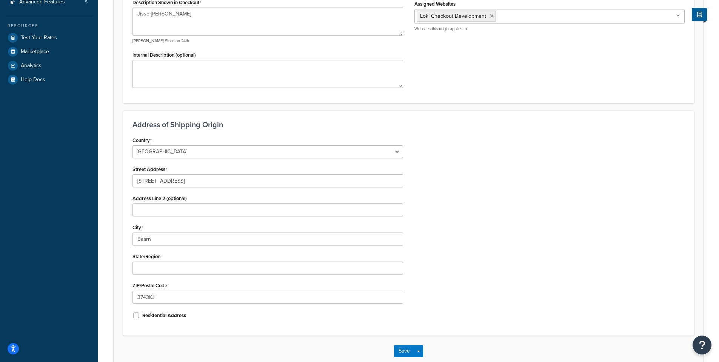
scroll to position [224, 0]
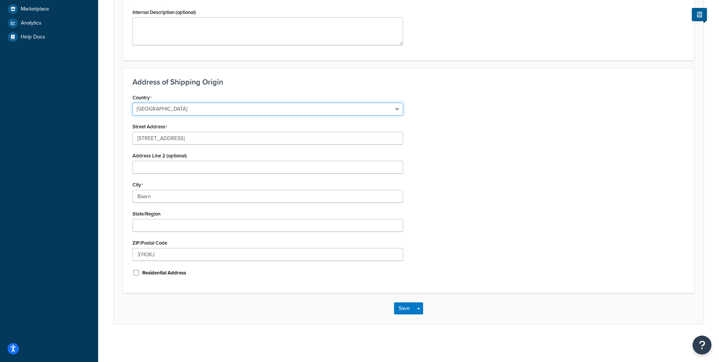
select select "1000"
click at [133, 103] on select "[GEOGRAPHIC_DATA] [GEOGRAPHIC_DATA] [GEOGRAPHIC_DATA] [GEOGRAPHIC_DATA] [GEOGRA…" at bounding box center [268, 109] width 271 height 13
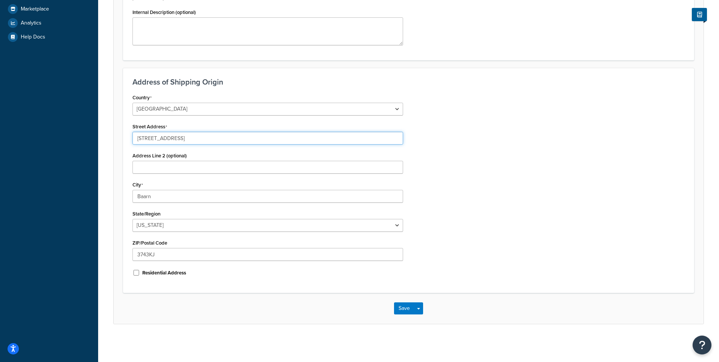
click at [180, 136] on input "[STREET_ADDRESS]" at bounding box center [268, 138] width 271 height 13
paste input "[STREET_ADDRESS]"
type input "[STREET_ADDRESS]"
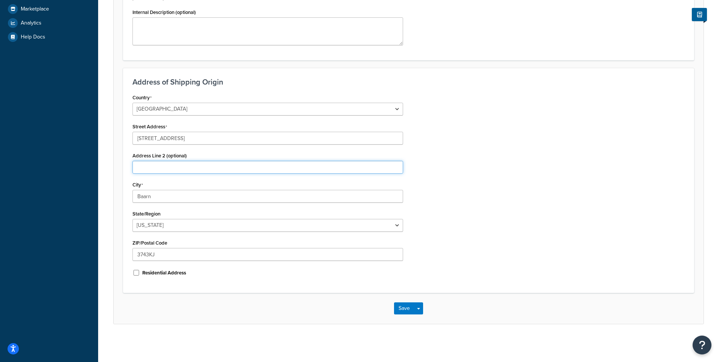
click at [266, 171] on input "Address Line 2 (optional)" at bounding box center [268, 167] width 271 height 13
paste input "[STREET_ADDRESS]"
type input "[STREET_ADDRESS]"
click at [180, 200] on input "Baarn" at bounding box center [268, 196] width 271 height 13
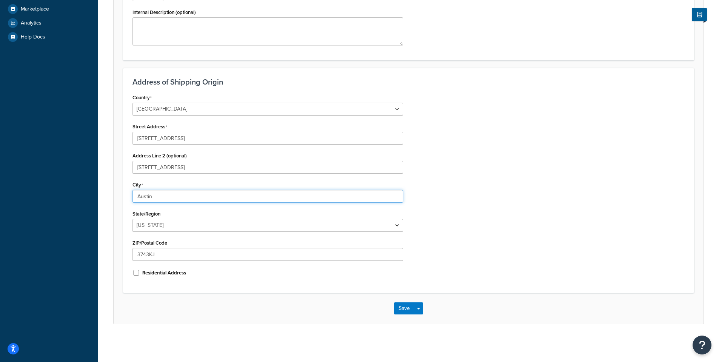
type input "Austin"
click at [223, 251] on input "3743KJ" at bounding box center [268, 254] width 271 height 13
paste input "78735"
type input "78735"
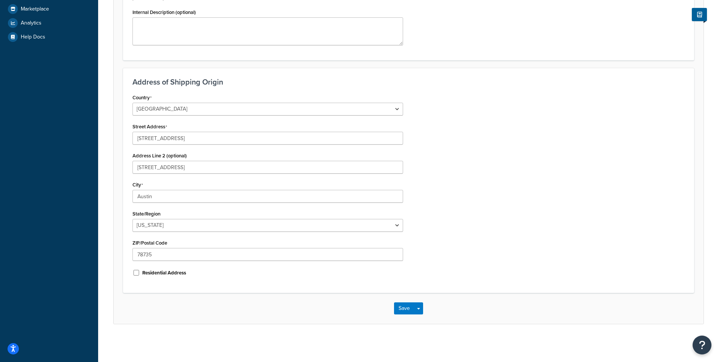
click at [207, 219] on div "State/Region Alabama Alaska American Samoa Arizona Arkansas Armed Forces Americ…" at bounding box center [268, 219] width 271 height 23
select select "43"
click at [133, 219] on select "Alabama Alaska American Samoa Arizona Arkansas Armed Forces Americas Armed Forc…" at bounding box center [268, 225] width 271 height 13
click at [235, 333] on div "Origin: Jisse Reitsma Basic Date & Time Restrictions Advanced An origin is any …" at bounding box center [408, 75] width 621 height 536
click at [400, 308] on button "Save" at bounding box center [404, 308] width 20 height 12
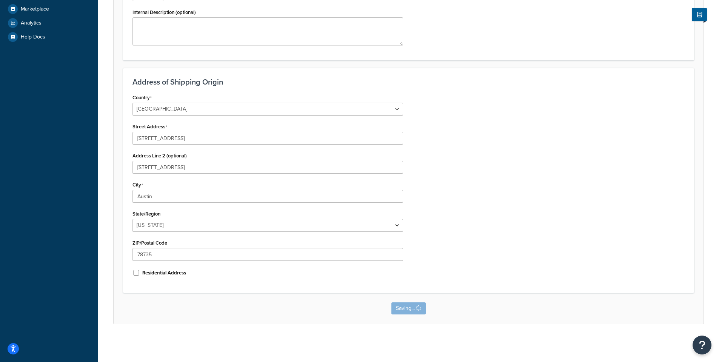
scroll to position [0, 0]
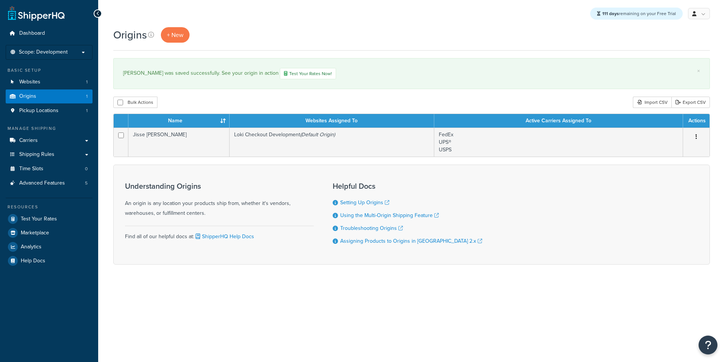
click at [310, 97] on div "Bulk Actions Duplicate [GEOGRAPHIC_DATA] Import CSV Export CSV" at bounding box center [411, 102] width 596 height 11
click at [243, 86] on div "× [PERSON_NAME] was saved successfully. See your origin in action Test Your Rat…" at bounding box center [411, 73] width 596 height 31
click at [218, 77] on div "Jisse Reitsma was saved successfully. See your origin in action Test Your Rates…" at bounding box center [411, 73] width 577 height 11
click at [226, 65] on div "× Jisse Reitsma was saved successfully. See your origin in action Test Your Rat…" at bounding box center [411, 73] width 596 height 31
click at [296, 77] on link "Test Your Rates Now!" at bounding box center [308, 73] width 56 height 11
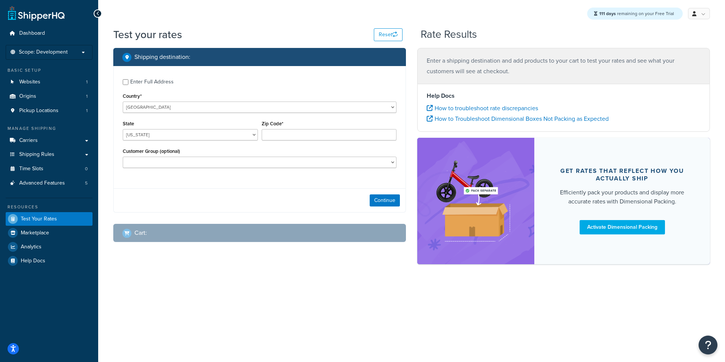
click at [152, 80] on div "Enter Full Address" at bounding box center [151, 82] width 43 height 11
click at [128, 80] on input "Enter Full Address" at bounding box center [126, 82] width 6 height 6
checkbox input "true"
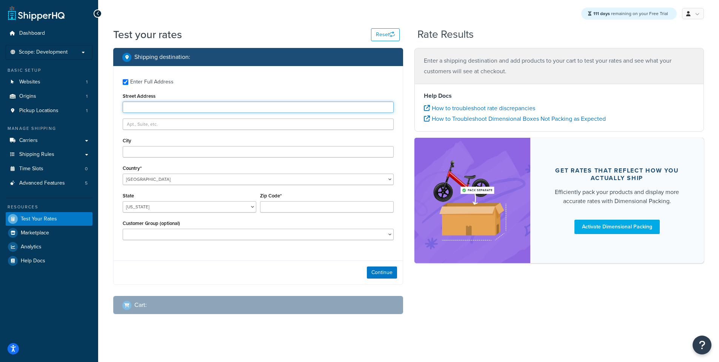
click at [187, 103] on input "Street Address" at bounding box center [258, 107] width 271 height 11
paste input "[STREET_ADDRESS]"
type input "[STREET_ADDRESS]"
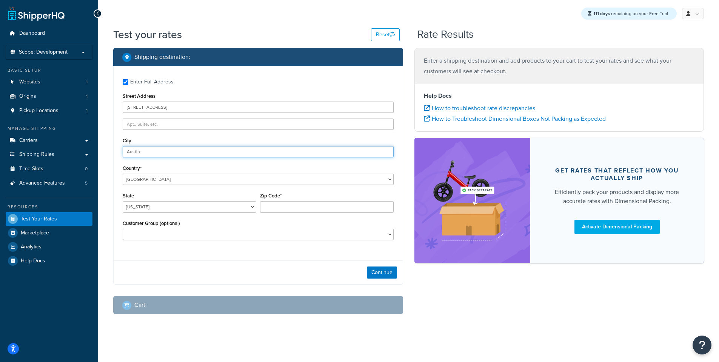
type input "Austin"
select select "[GEOGRAPHIC_DATA]"
click at [123, 202] on select "[US_STATE] [US_STATE] [US_STATE] [US_STATE] [US_STATE] Armed Forces Americas Ar…" at bounding box center [190, 206] width 134 height 11
click at [281, 205] on input "Zip Code*" at bounding box center [327, 206] width 134 height 11
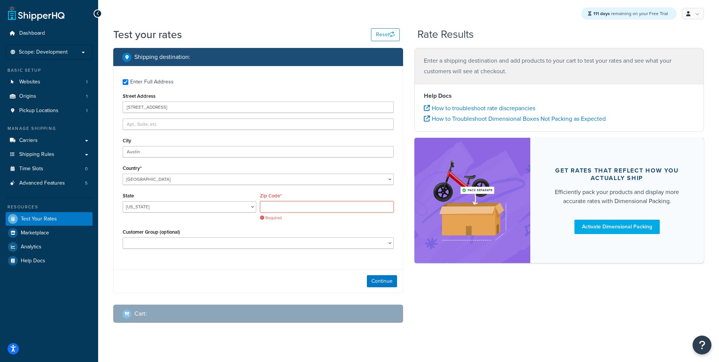
click at [292, 201] on input "Zip Code*" at bounding box center [327, 206] width 134 height 11
paste input "78758"
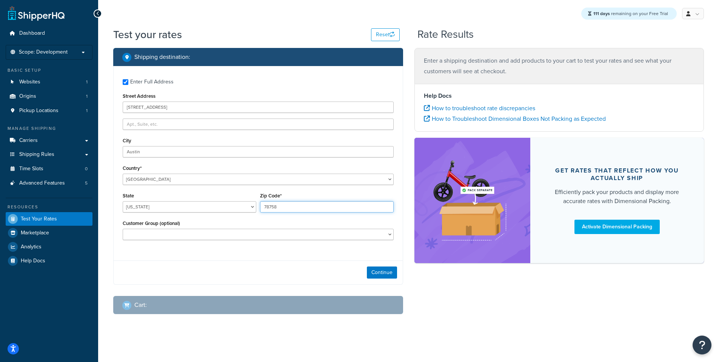
type input "78758"
click at [246, 266] on div "Continue" at bounding box center [258, 272] width 289 height 24
click at [377, 268] on button "Continue" at bounding box center [382, 273] width 30 height 12
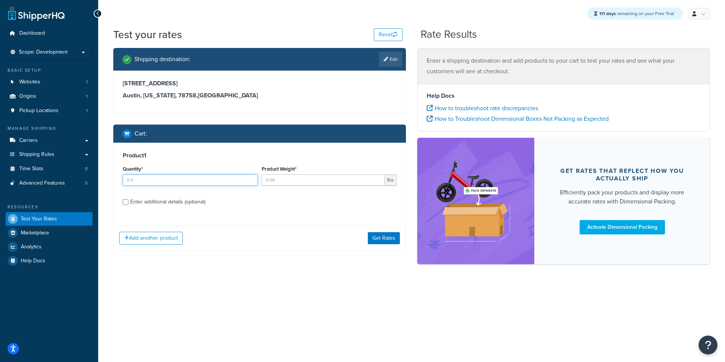
click at [219, 178] on input "Quantity*" at bounding box center [190, 179] width 135 height 11
type input "1"
click at [286, 186] on div "Product Weight* lbs" at bounding box center [329, 178] width 139 height 28
click at [286, 182] on input "Product Weight*" at bounding box center [323, 179] width 123 height 11
type input "1"
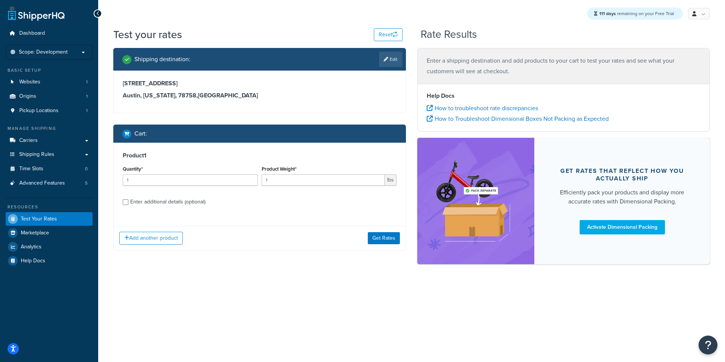
click at [222, 162] on div "Product 1 Quantity* 1 Product Weight* 1 lbs Enter additional details (optional)" at bounding box center [260, 181] width 292 height 77
click at [378, 237] on button "Get Rates" at bounding box center [384, 238] width 32 height 12
